Goal: Transaction & Acquisition: Book appointment/travel/reservation

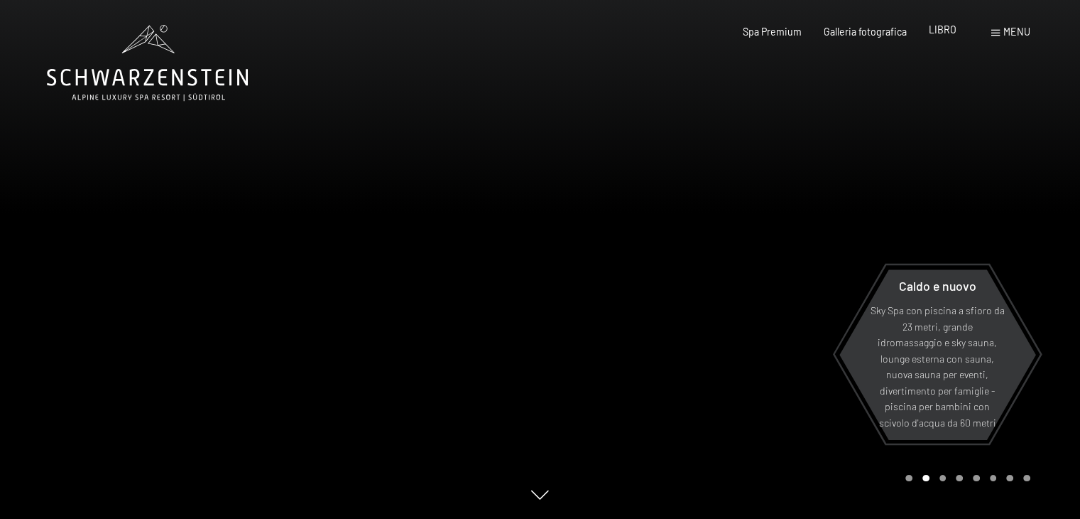
click at [943, 32] on font "LIBRO" at bounding box center [943, 29] width 28 height 12
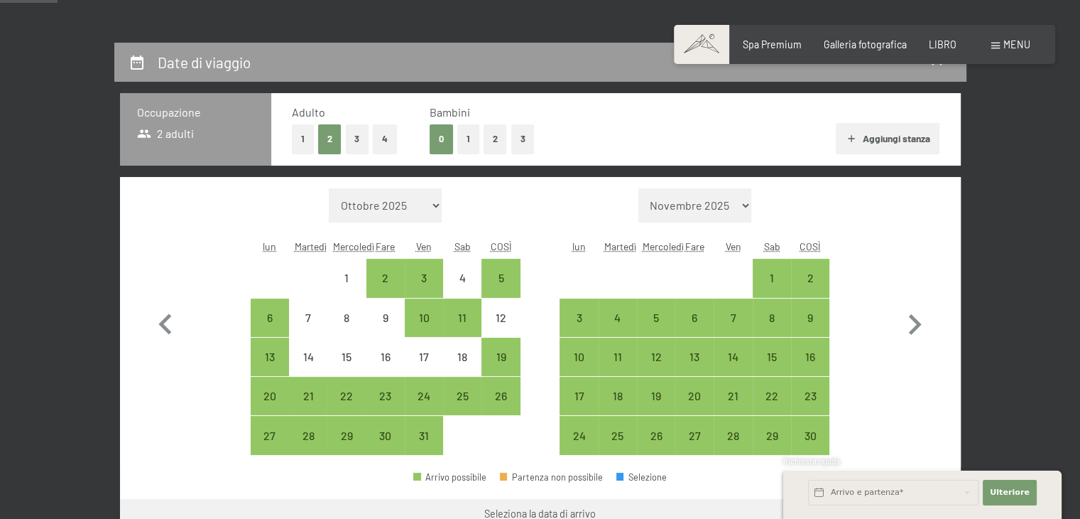
scroll to position [268, 0]
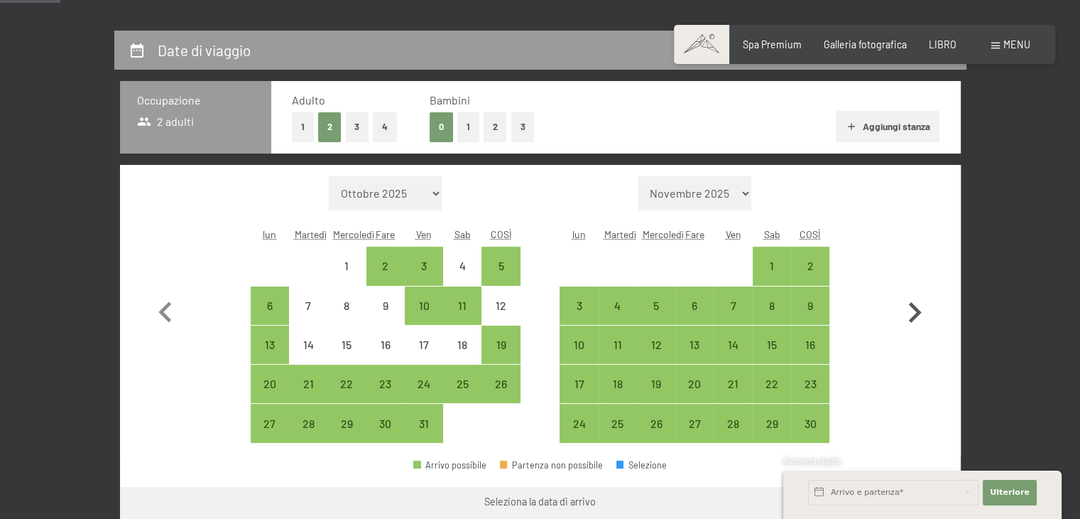
click at [915, 306] on icon "button" at bounding box center [915, 312] width 13 height 21
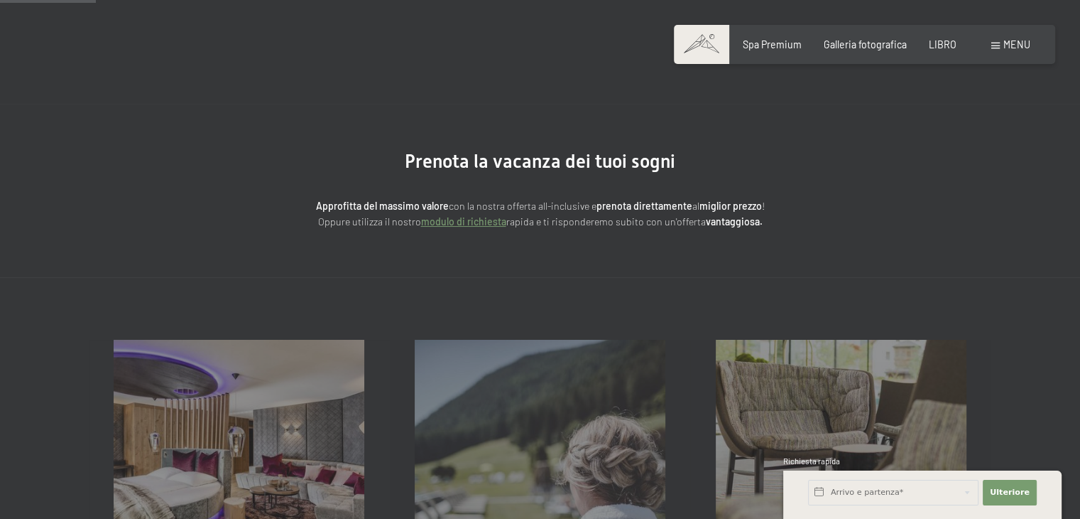
scroll to position [0, 0]
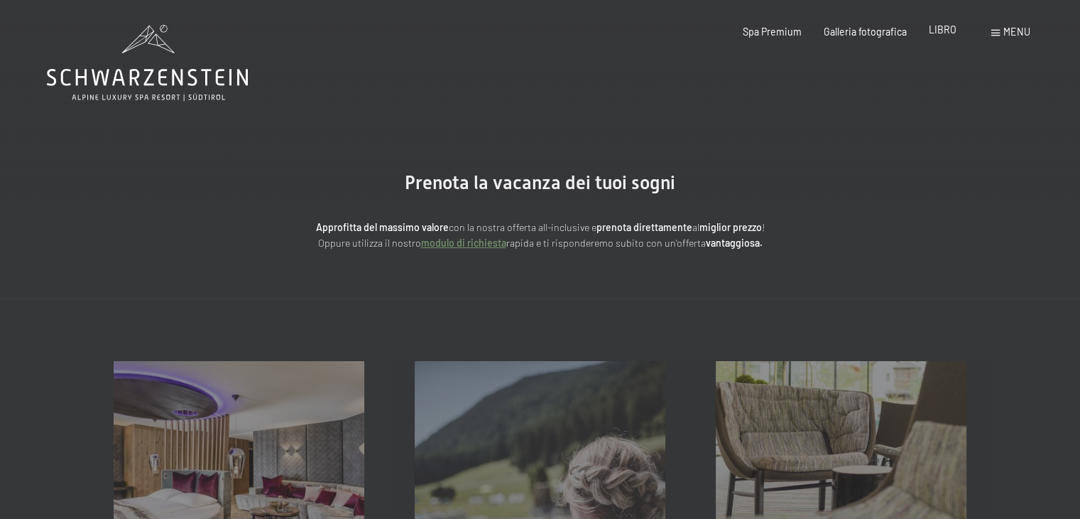
click at [939, 29] on font "LIBRO" at bounding box center [943, 29] width 28 height 12
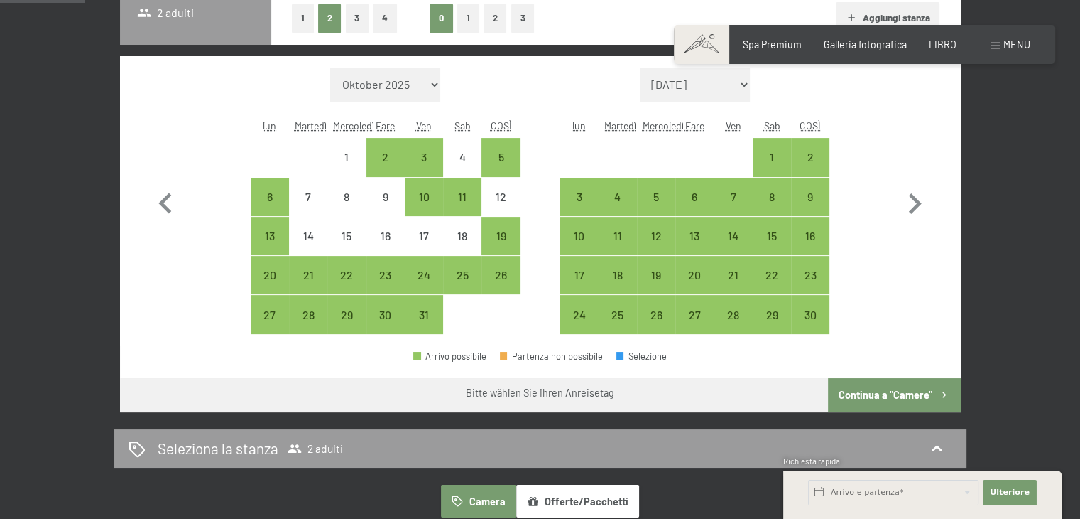
scroll to position [364, 0]
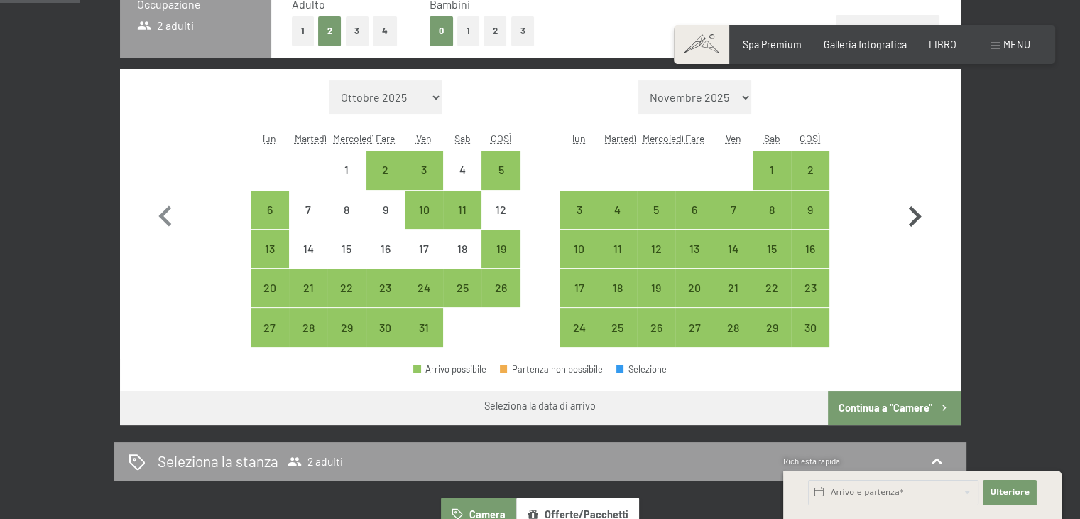
click at [911, 212] on icon "button" at bounding box center [914, 216] width 41 height 41
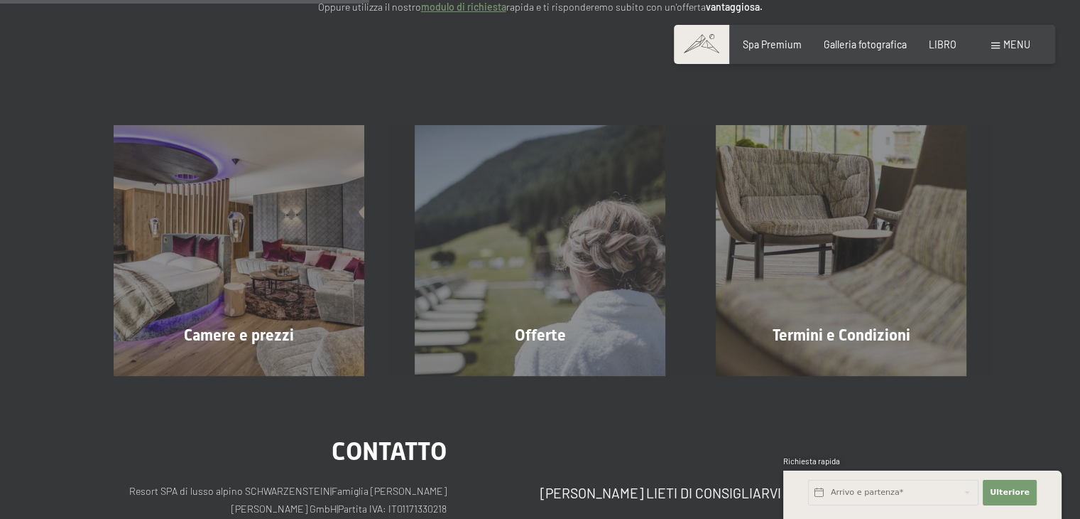
scroll to position [241, 0]
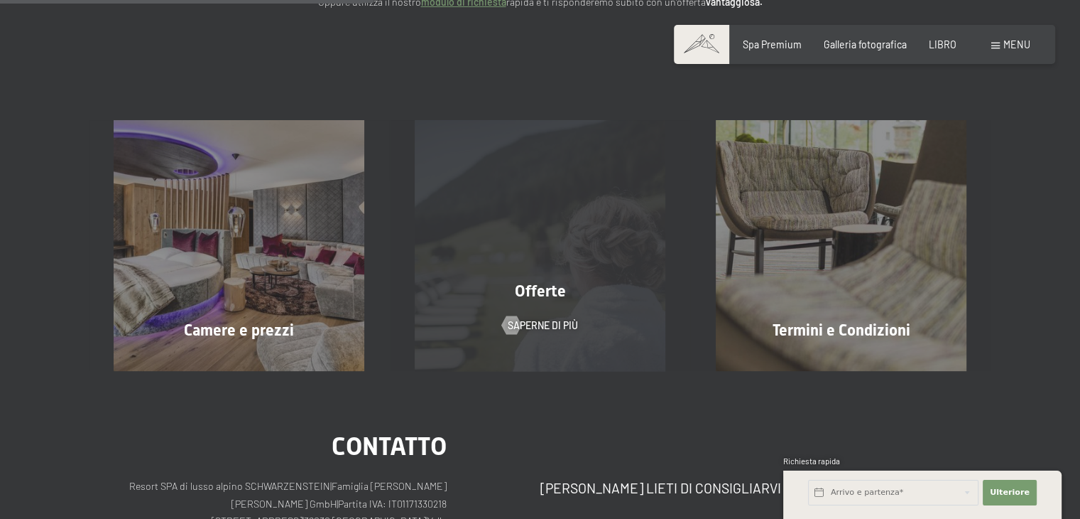
click at [521, 264] on div "Offerte Saperne di più" at bounding box center [540, 245] width 301 height 251
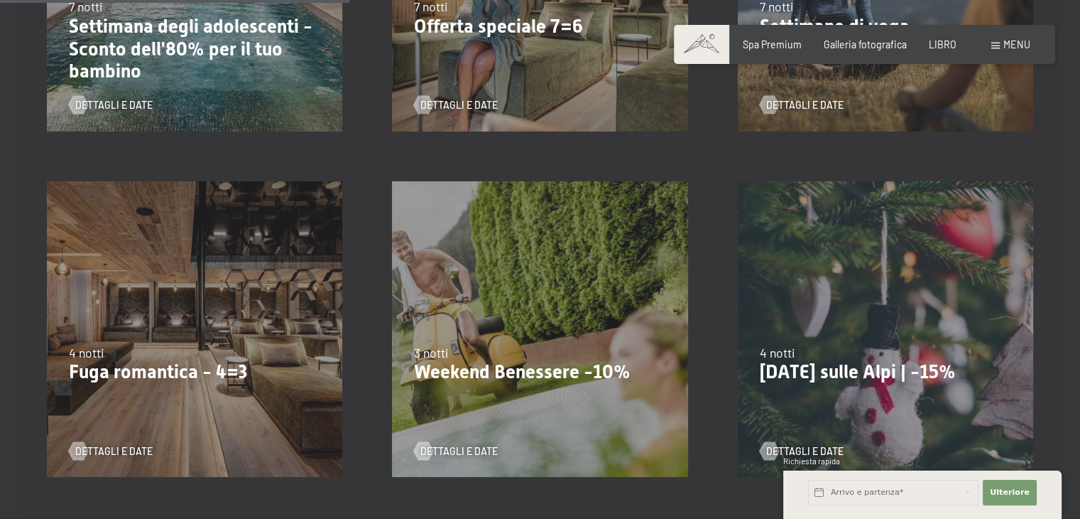
scroll to position [933, 0]
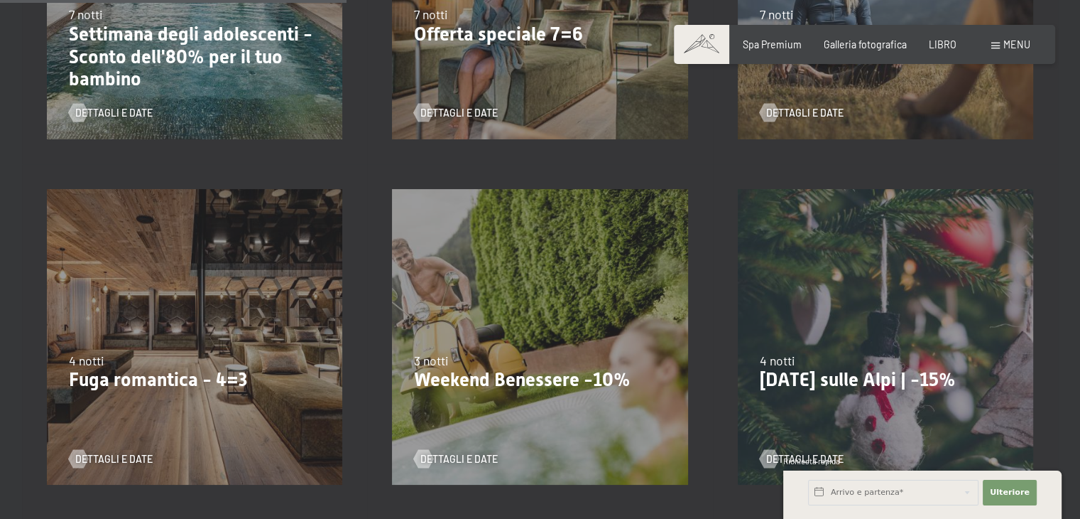
click at [136, 352] on div "4 notti" at bounding box center [194, 361] width 251 height 18
click at [112, 452] on font "Dettagli e date" at bounding box center [127, 458] width 77 height 12
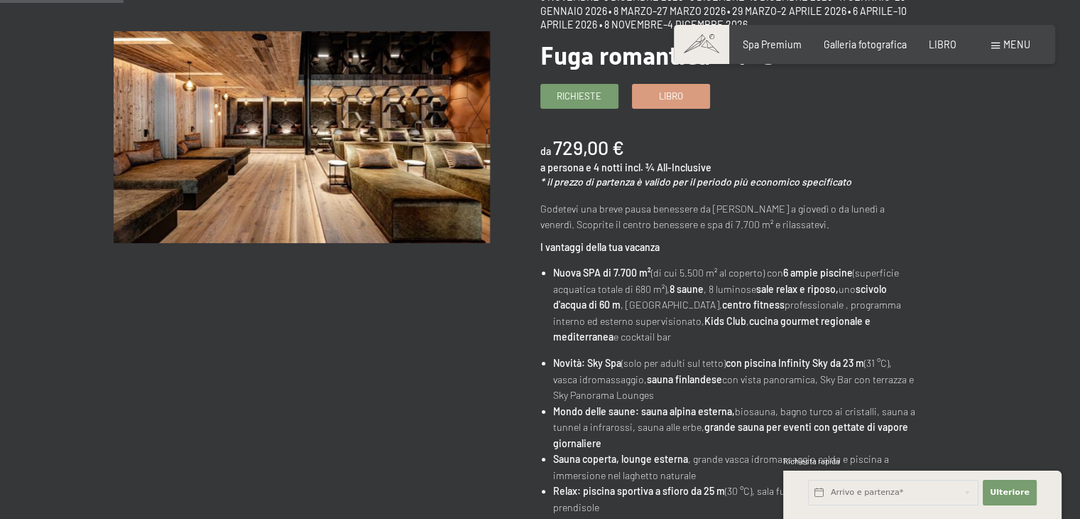
scroll to position [214, 0]
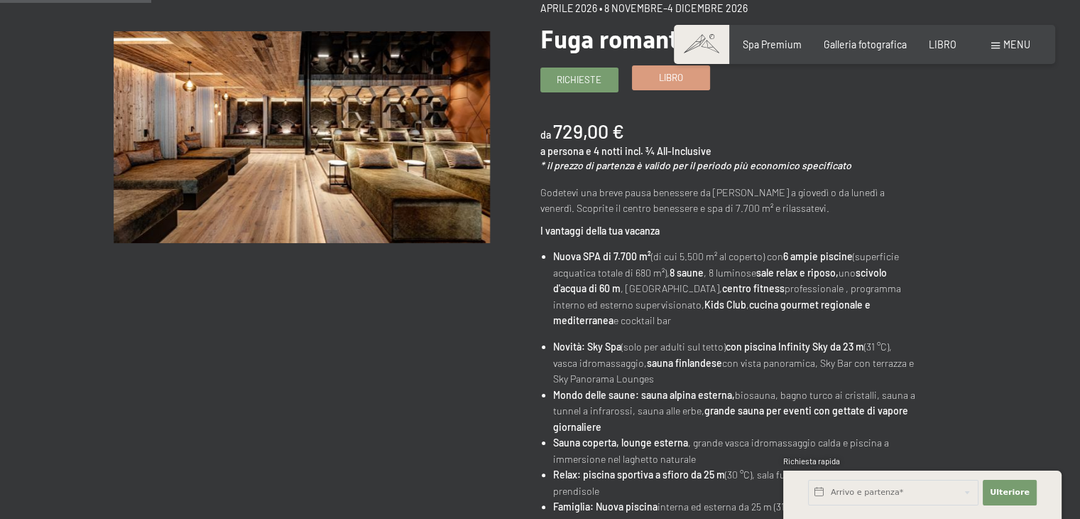
click at [682, 78] on font "Libro" at bounding box center [671, 77] width 24 height 11
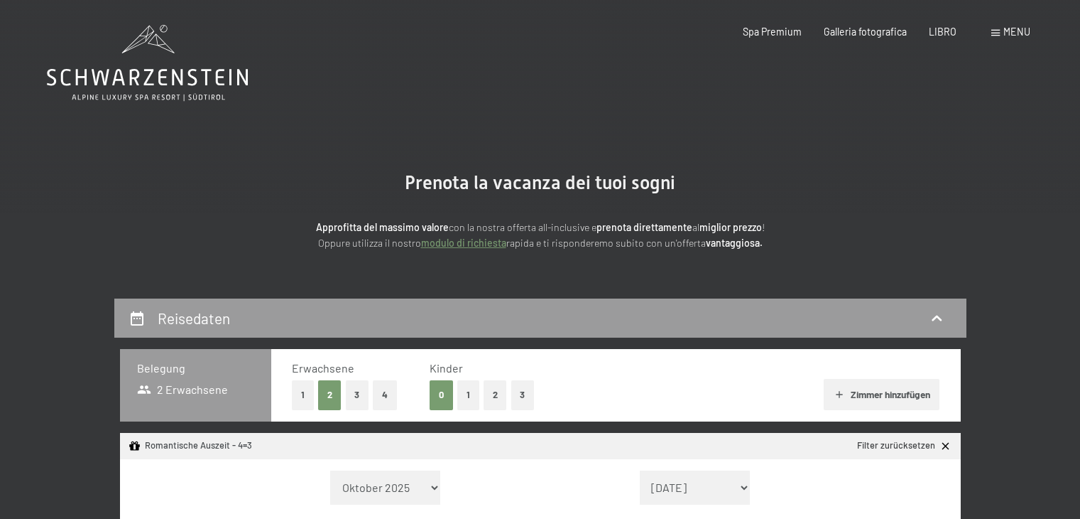
select select "[DATE]"
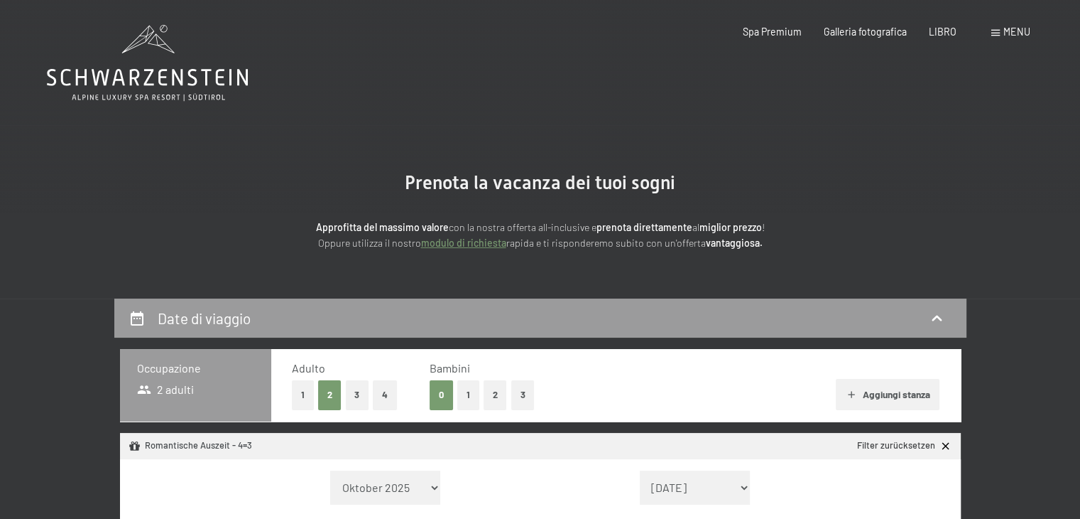
select select "2025-11-01"
select select "2025-12-01"
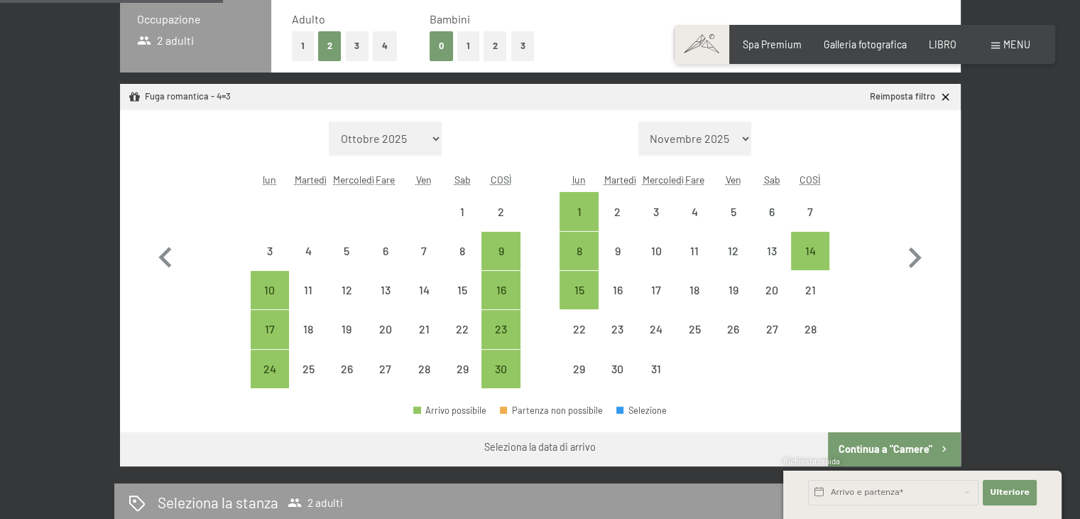
scroll to position [339, 0]
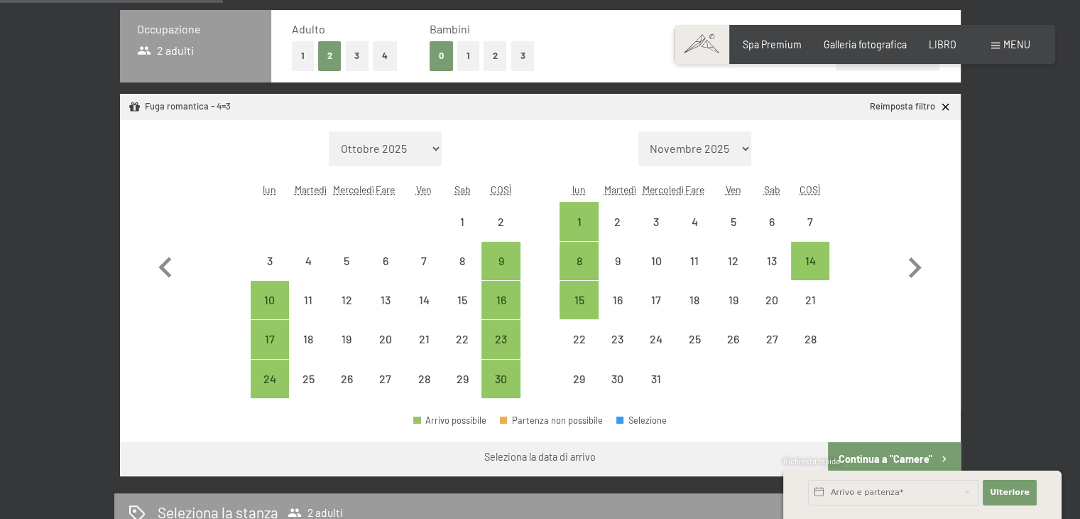
drag, startPoint x: 1083, startPoint y: 120, endPoint x: 1090, endPoint y: 197, distance: 77.7
click at [574, 302] on font "15" at bounding box center [579, 299] width 10 height 13
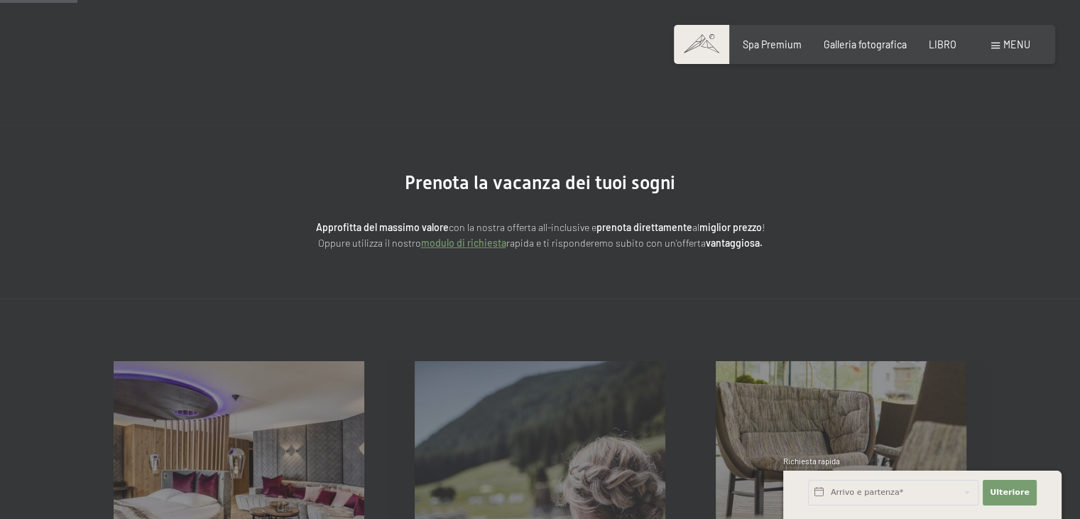
scroll to position [96, 0]
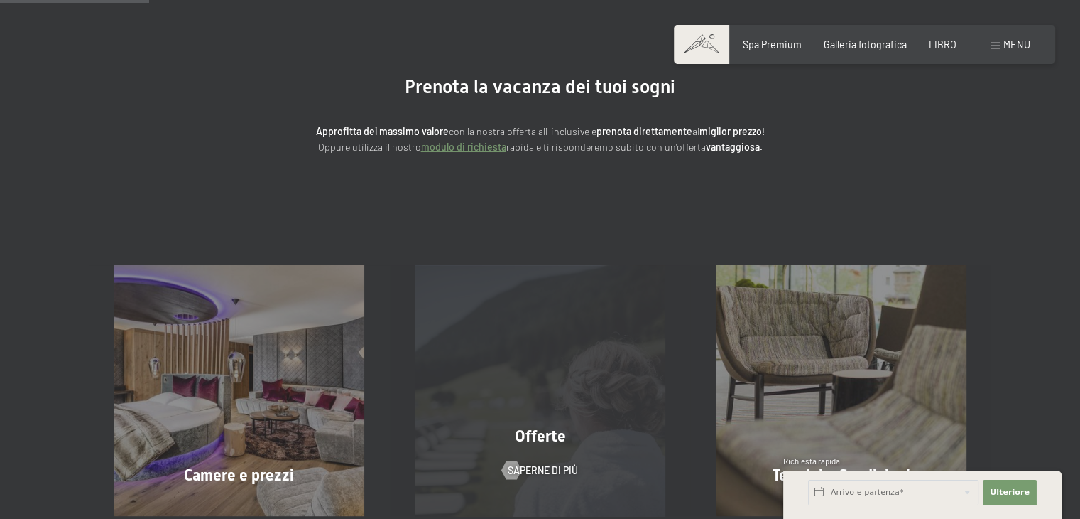
click at [573, 367] on div "Offerte Saperne di più" at bounding box center [540, 390] width 301 height 251
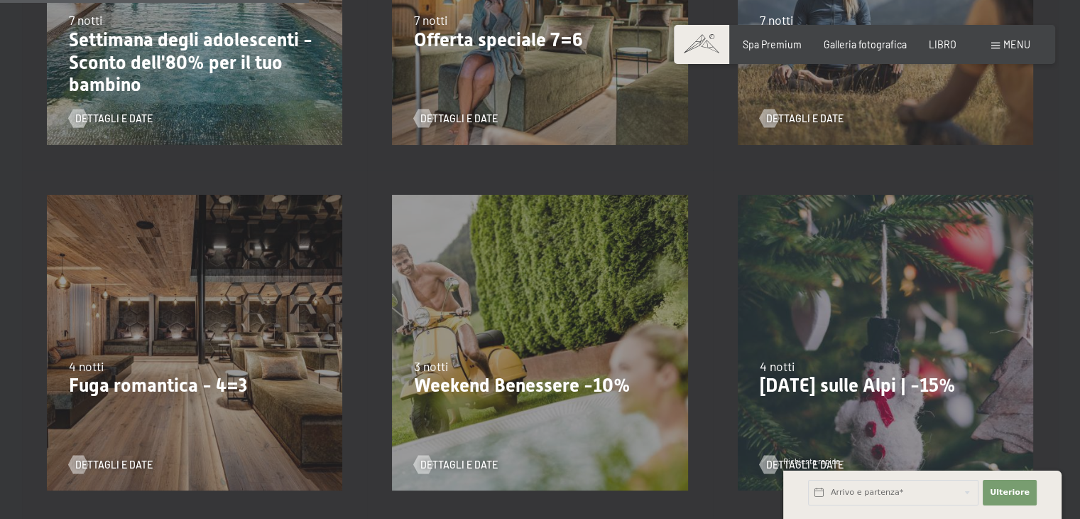
scroll to position [967, 0]
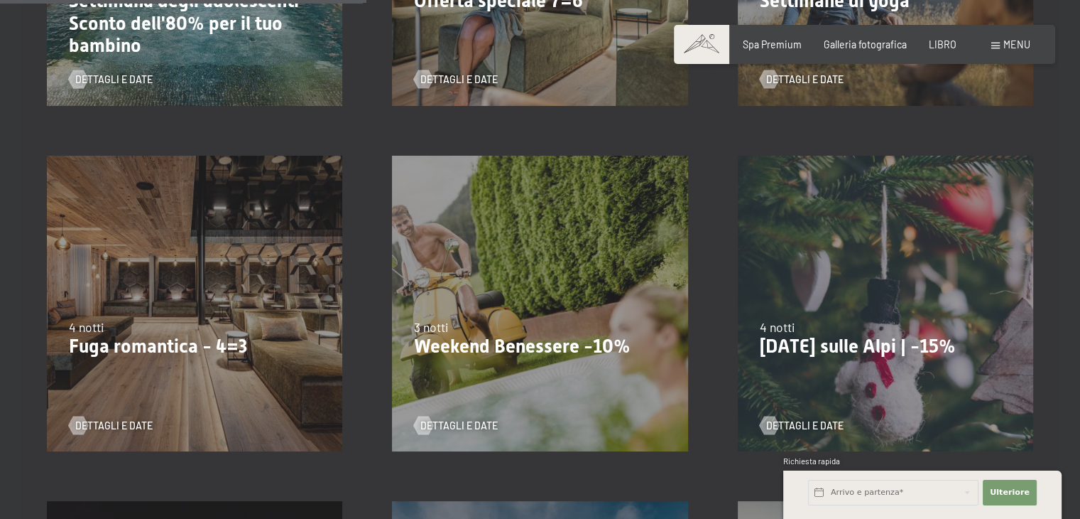
drag, startPoint x: 1087, startPoint y: 47, endPoint x: 1090, endPoint y: 188, distance: 141.4
click at [137, 335] on font "Fuga romantica - 4=3" at bounding box center [158, 345] width 178 height 21
click at [109, 419] on font "Dettagli e date" at bounding box center [127, 425] width 77 height 12
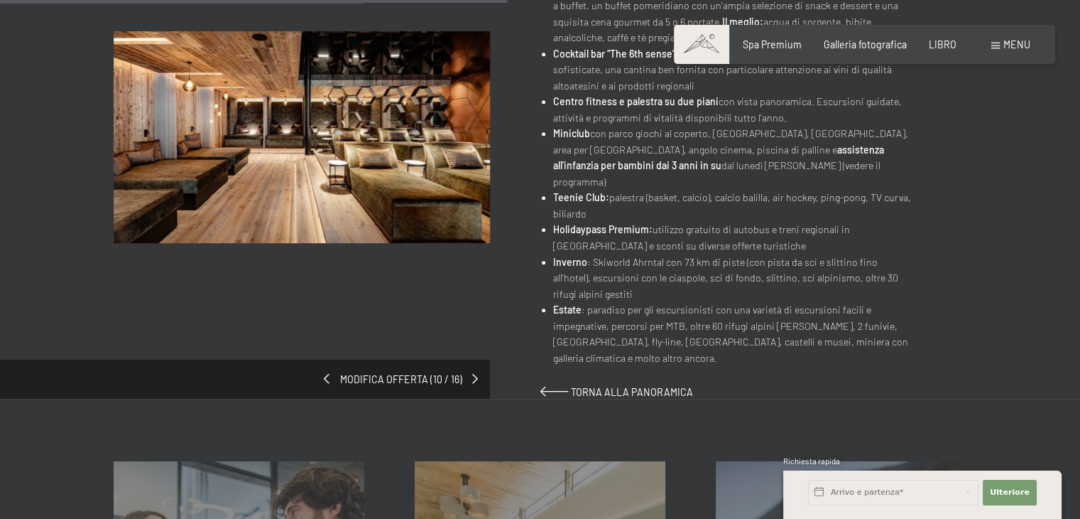
scroll to position [722, 0]
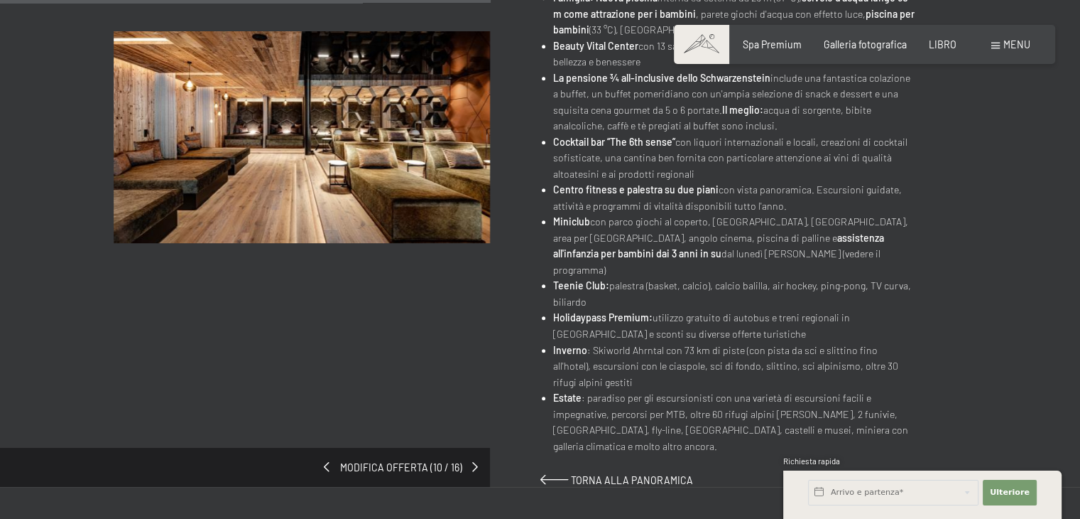
click at [406, 461] on font "Modifica offerta (10 / 16)" at bounding box center [401, 467] width 122 height 12
click at [477, 448] on div "Modifica offerta (10 / 16)" at bounding box center [245, 466] width 490 height 39
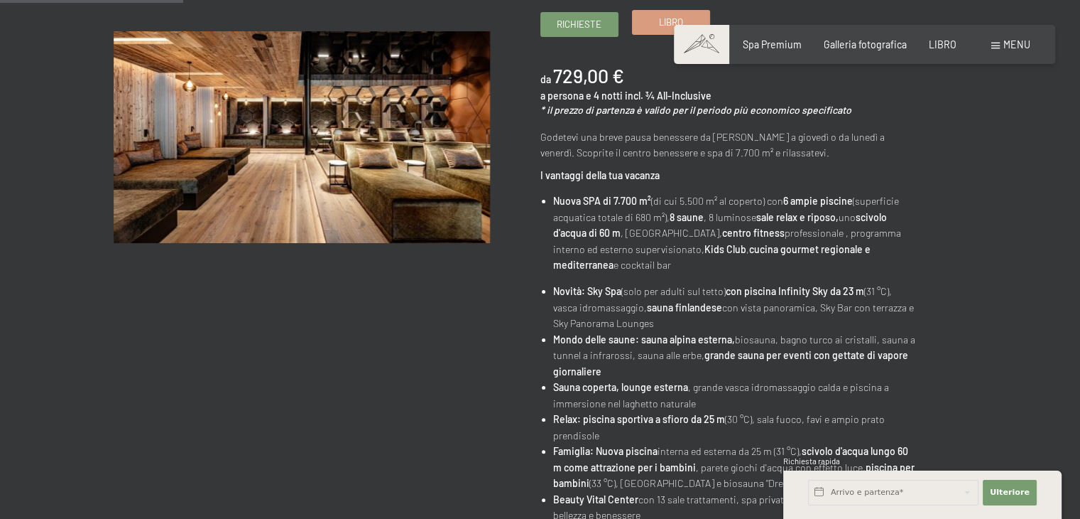
click at [645, 28] on link "Libro" at bounding box center [671, 22] width 77 height 23
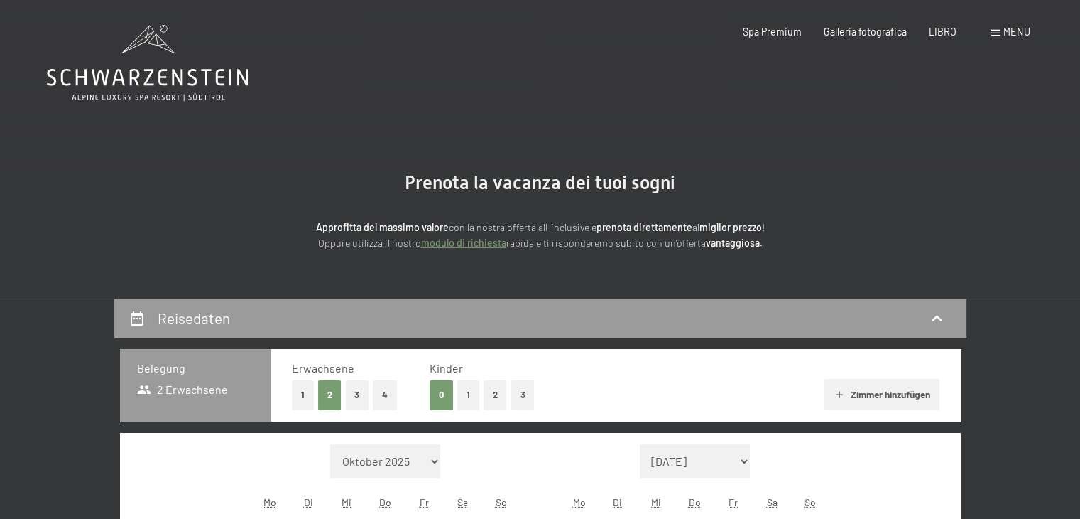
select select "[DATE]"
select select "2025-12-01"
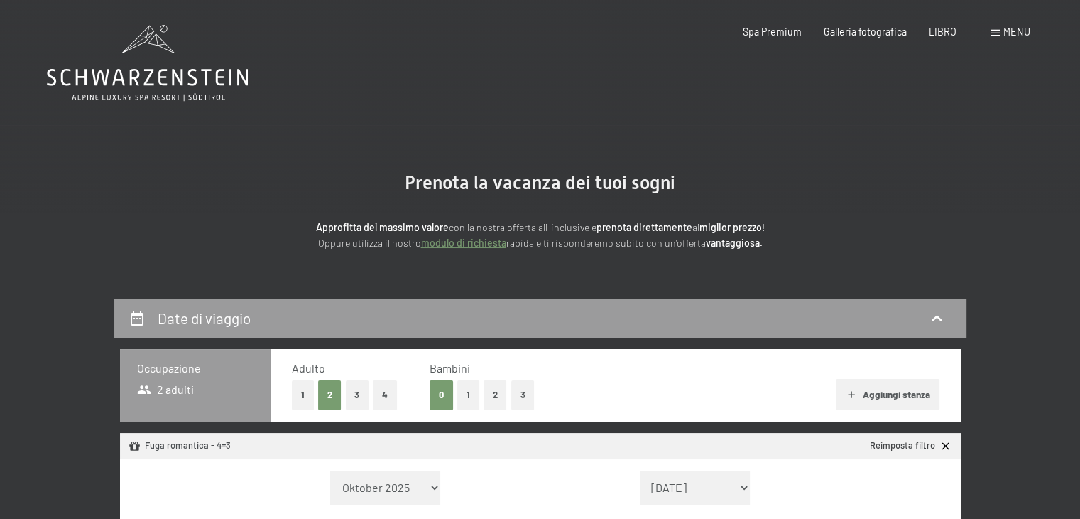
select select "2025-11-01"
select select "2025-12-01"
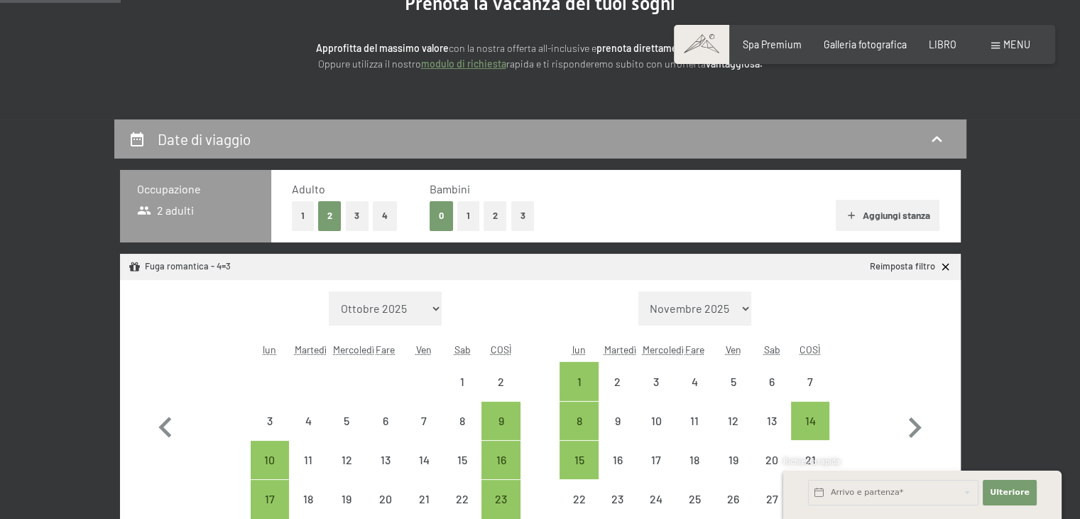
scroll to position [187, 0]
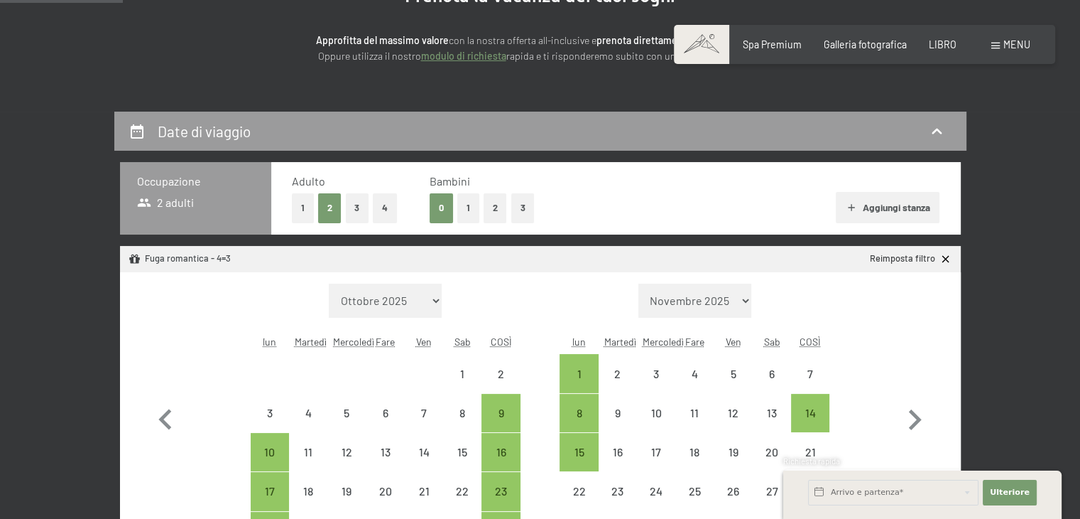
click at [331, 204] on font "2" at bounding box center [329, 207] width 5 height 11
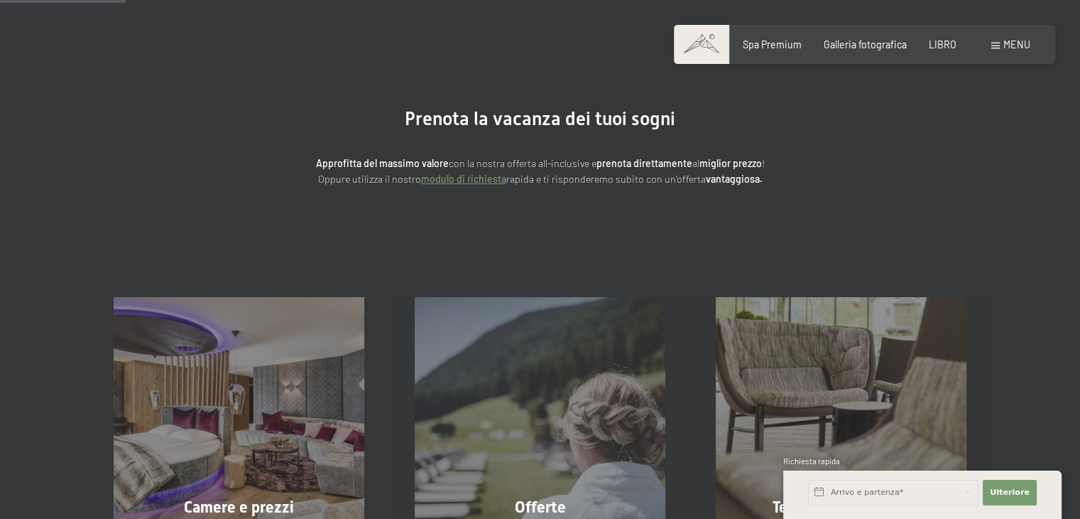
scroll to position [0, 0]
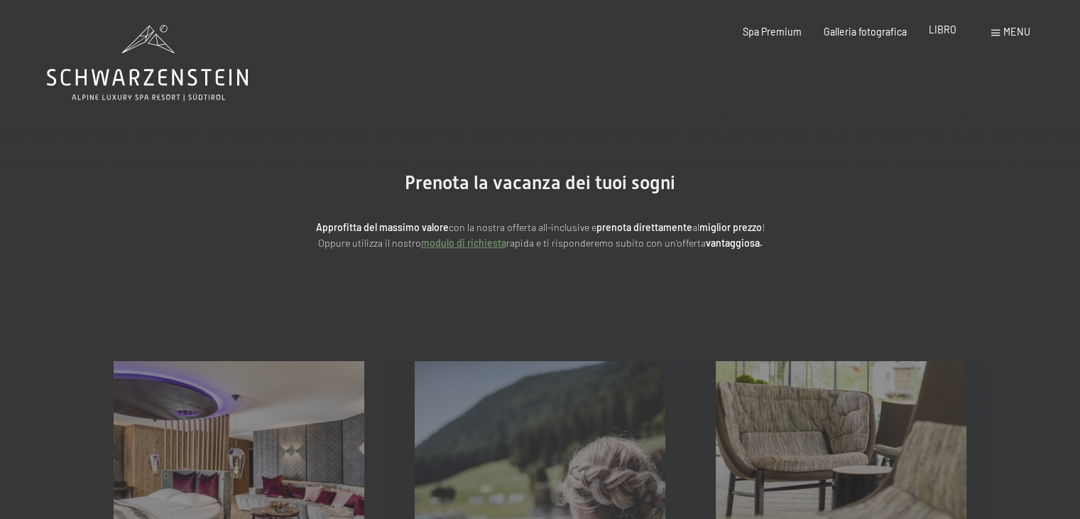
click at [940, 25] on font "LIBRO" at bounding box center [943, 29] width 28 height 12
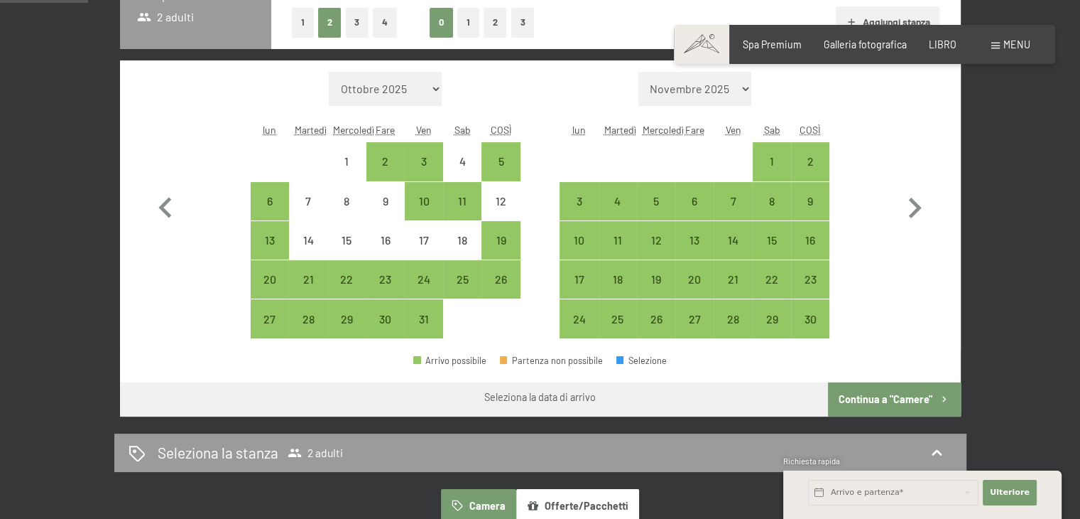
scroll to position [403, 0]
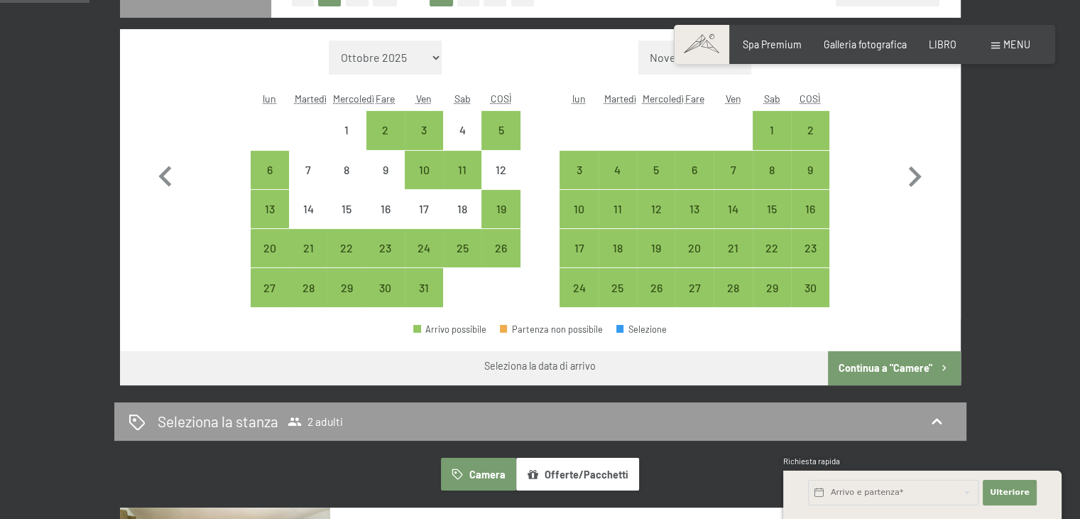
click at [938, 363] on icon "button" at bounding box center [944, 368] width 12 height 12
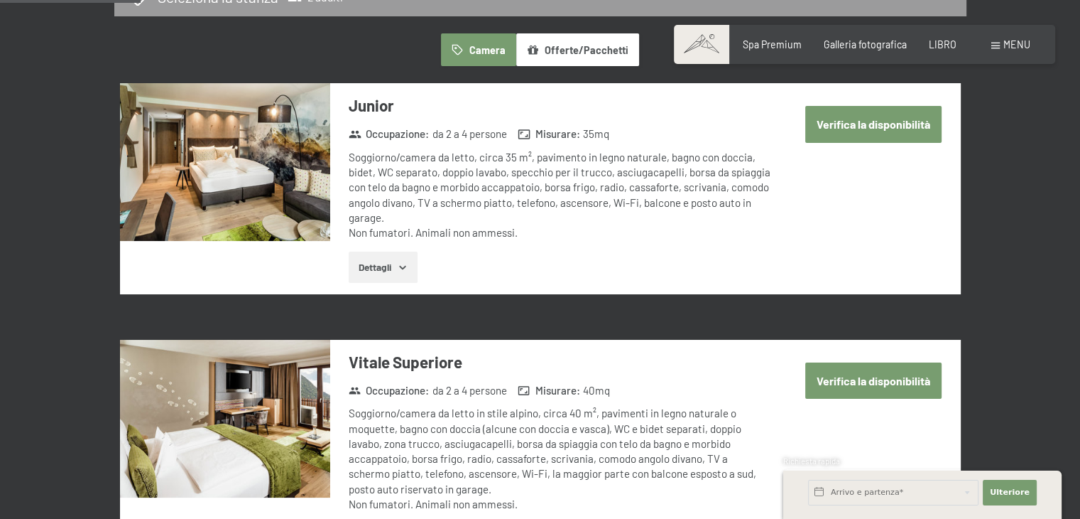
scroll to position [582, 0]
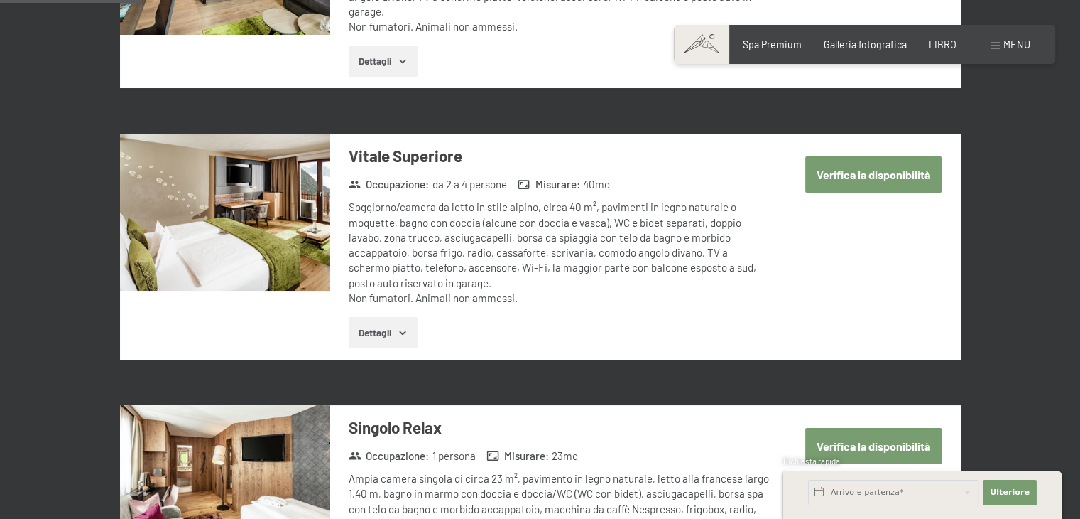
click at [908, 173] on font "Verifica la disponibilità" at bounding box center [874, 174] width 114 height 13
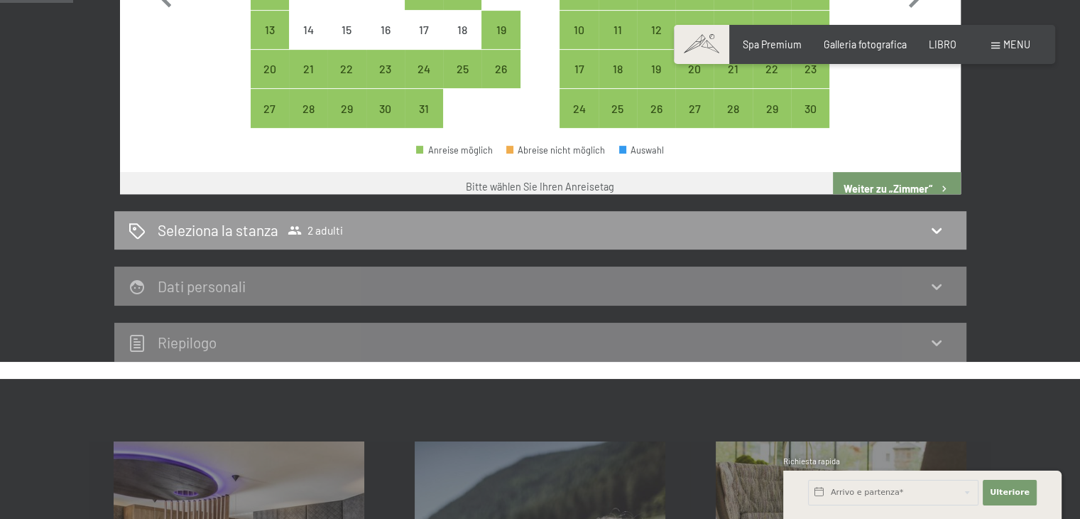
scroll to position [298, 0]
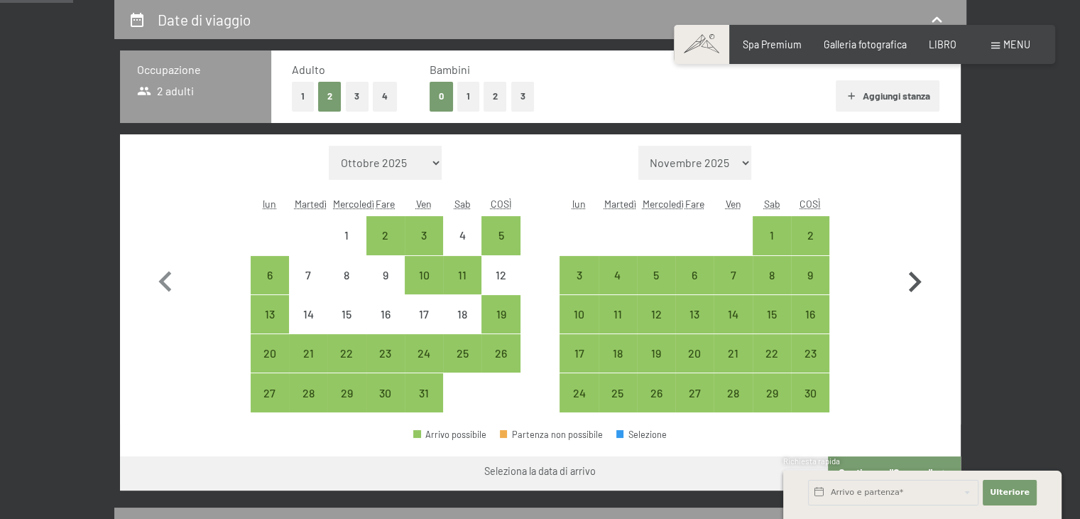
click at [915, 282] on icon "button" at bounding box center [914, 281] width 41 height 41
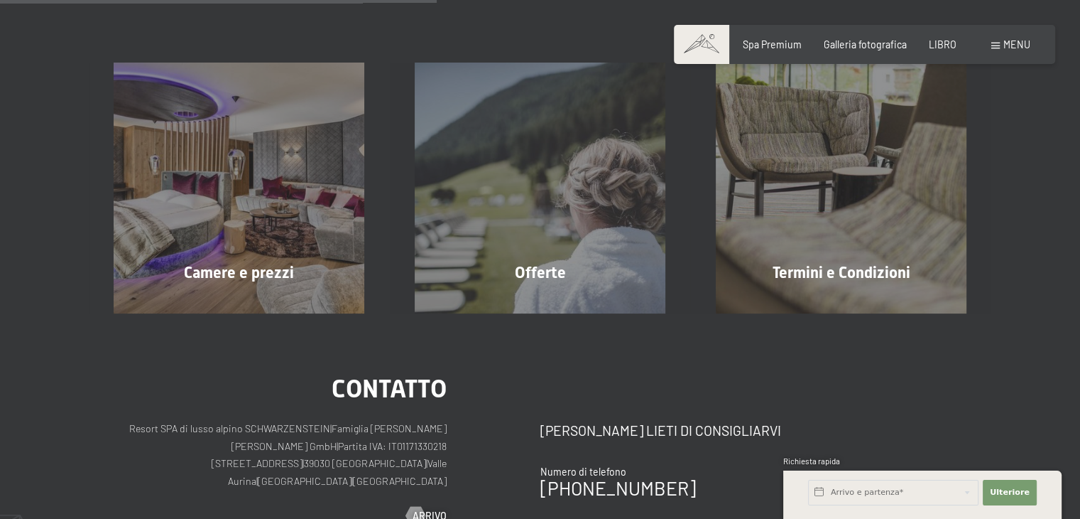
scroll to position [270, 0]
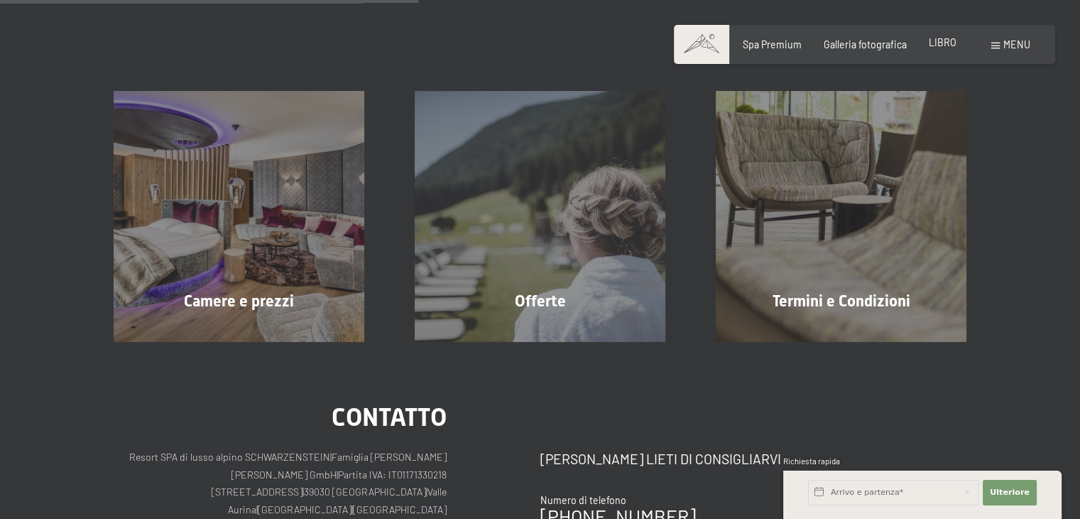
click at [935, 38] on font "LIBRO" at bounding box center [943, 42] width 28 height 12
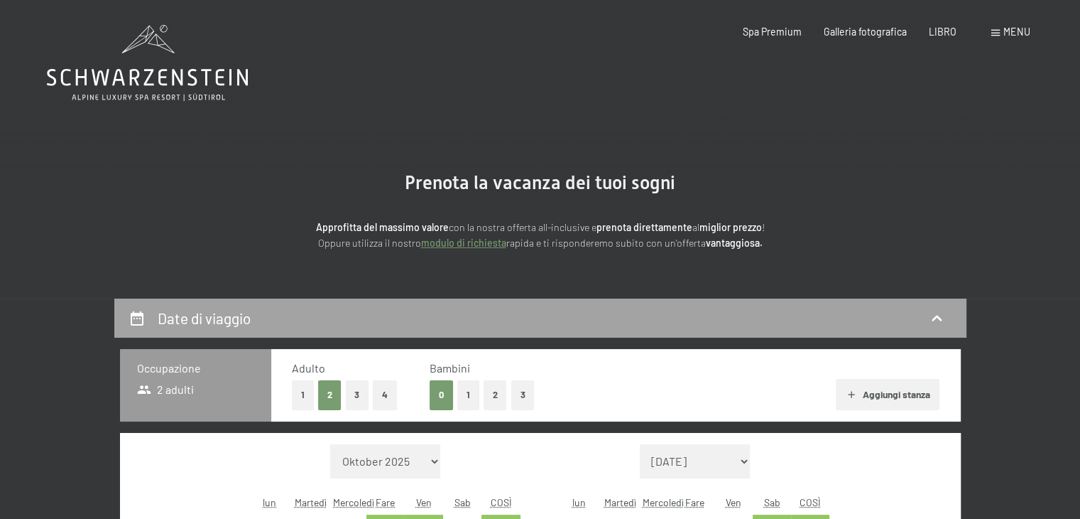
click at [134, 319] on icon at bounding box center [137, 318] width 17 height 17
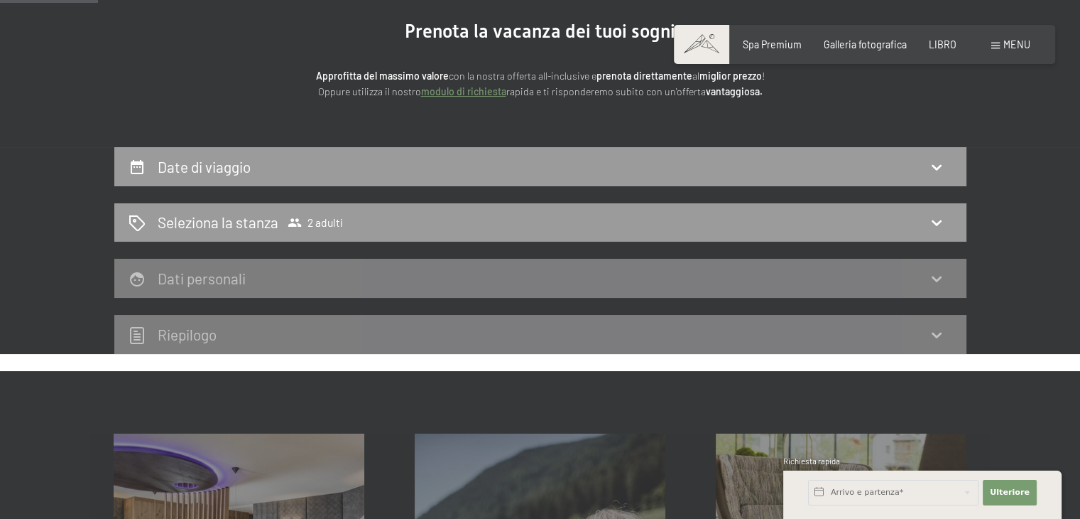
scroll to position [74, 0]
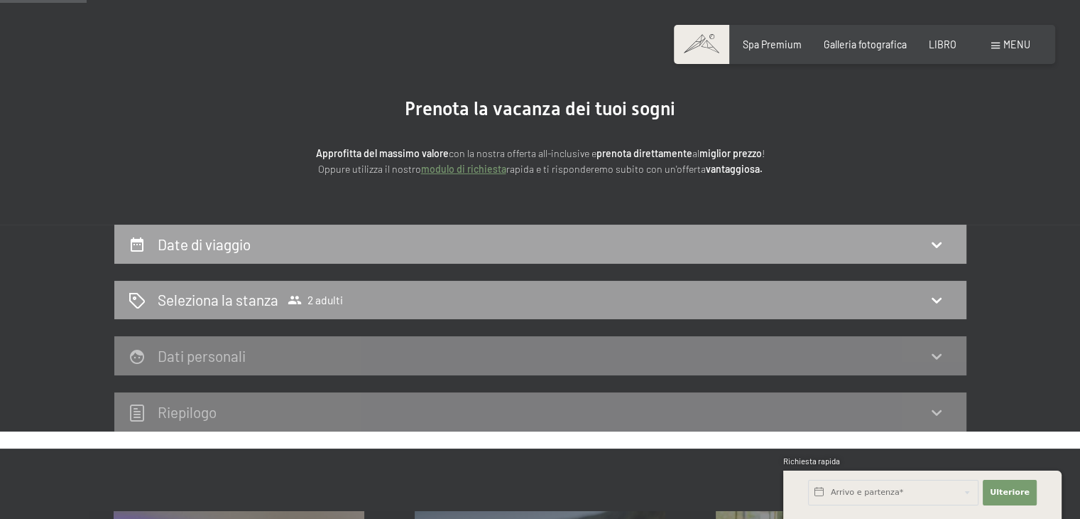
click at [935, 239] on icon at bounding box center [936, 244] width 17 height 17
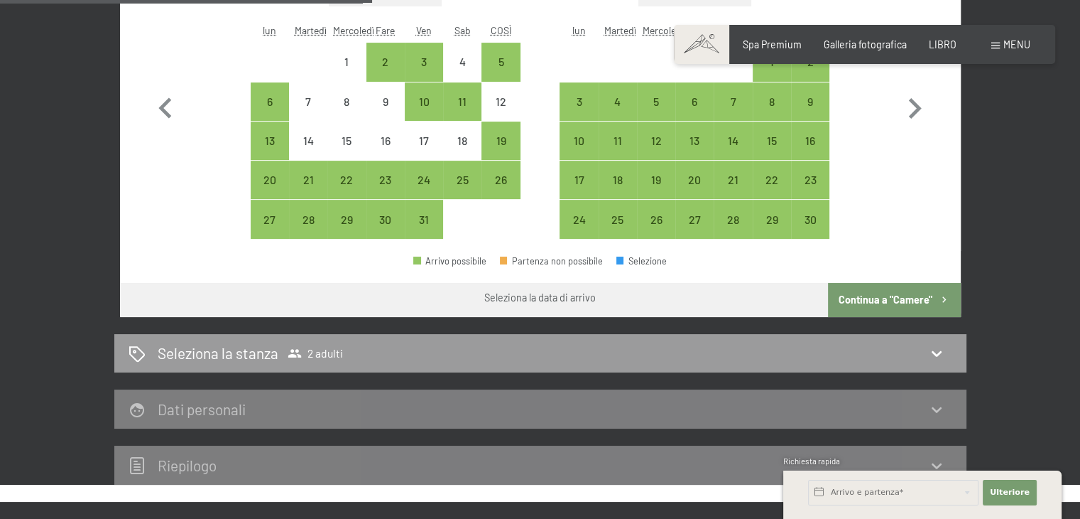
scroll to position [455, 0]
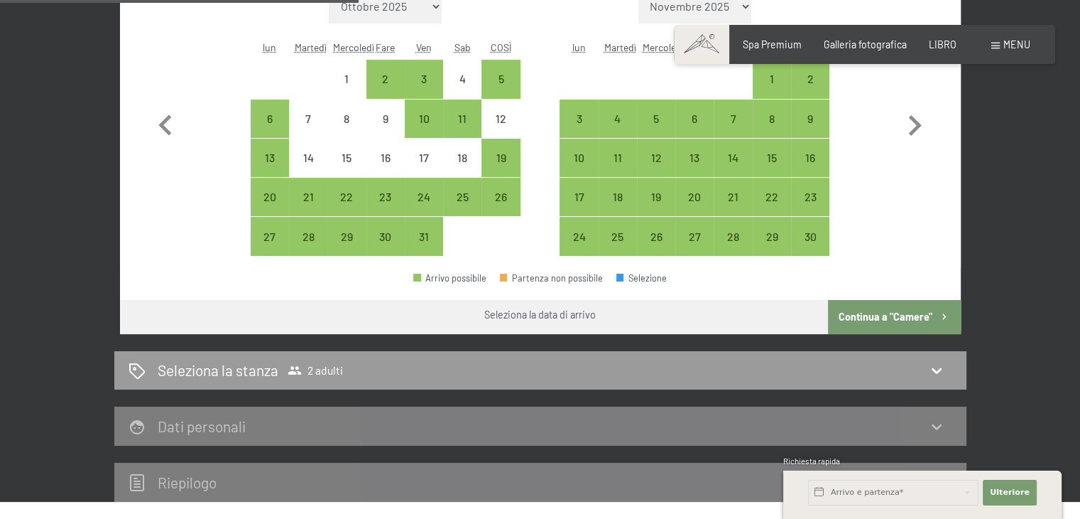
click at [919, 315] on font "Continua a "Camere"" at bounding box center [886, 316] width 94 height 12
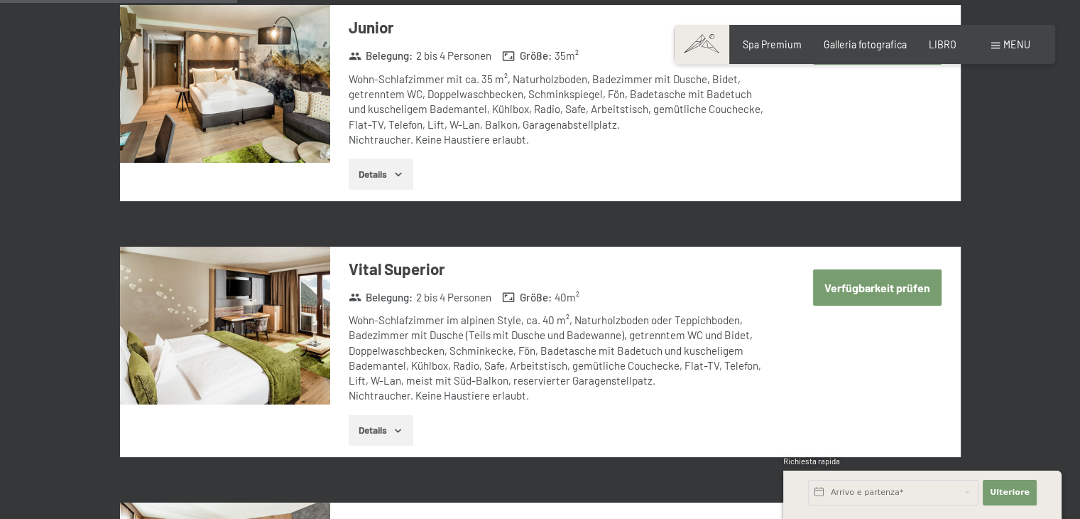
scroll to position [298, 0]
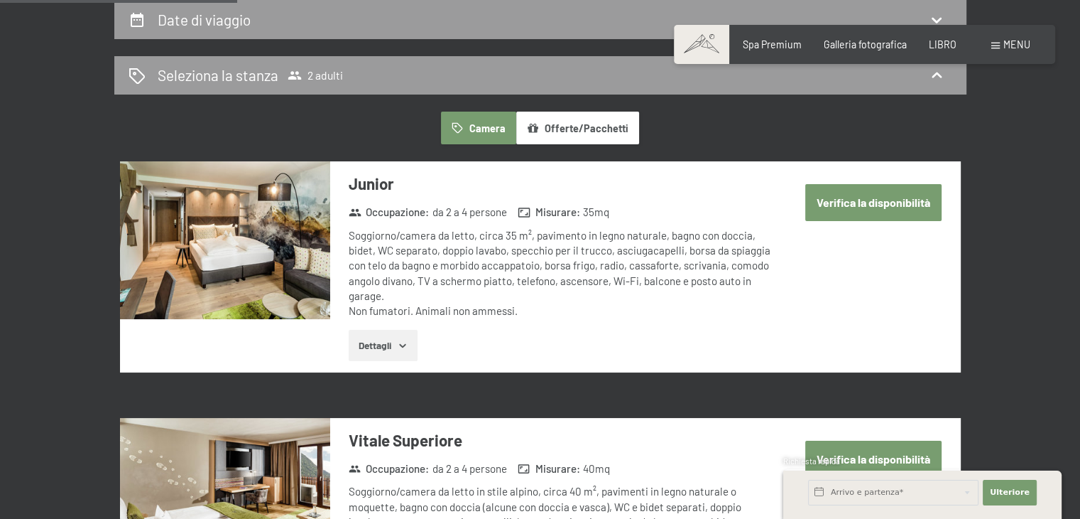
click at [832, 447] on button "Verifica la disponibilità" at bounding box center [873, 458] width 136 height 36
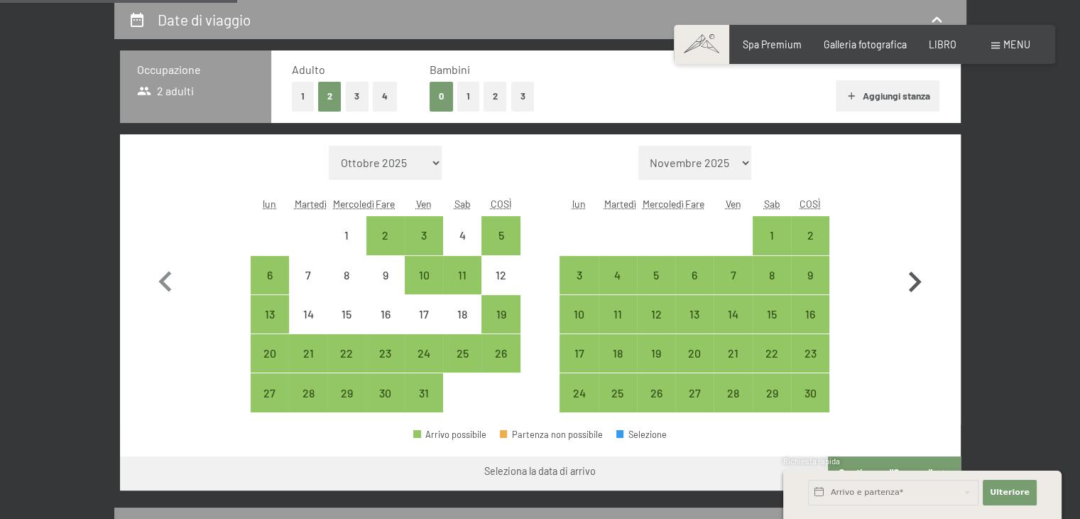
click at [912, 276] on icon "button" at bounding box center [914, 281] width 41 height 41
